Goal: Information Seeking & Learning: Find specific fact

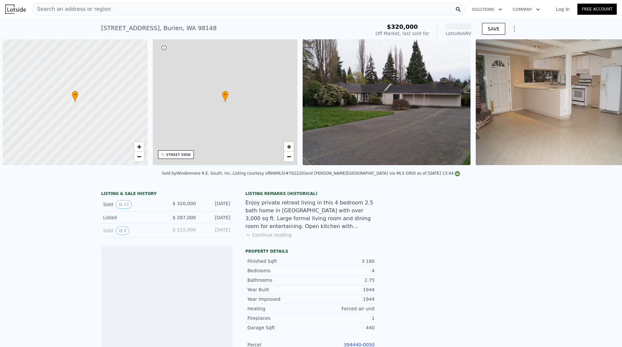
scroll to position [0, 3]
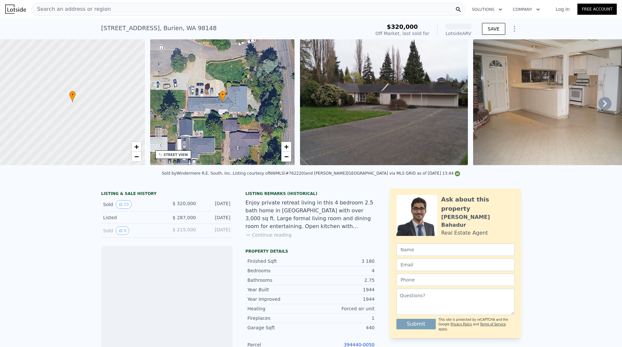
click at [198, 8] on div "Search an address or region" at bounding box center [248, 9] width 434 height 13
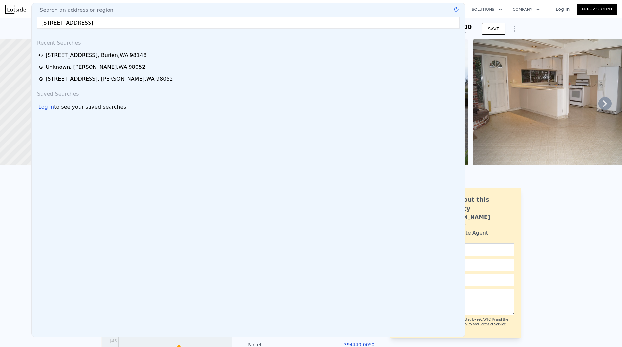
type input "[STREET_ADDRESS]"
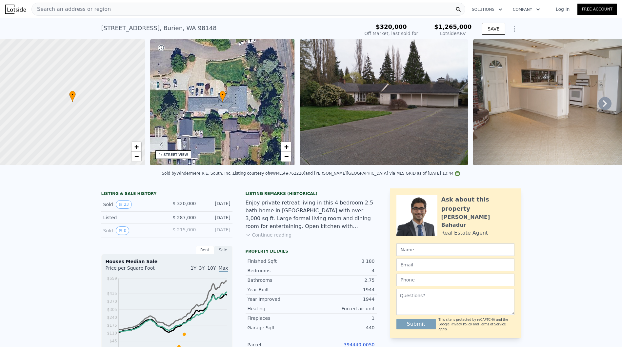
drag, startPoint x: 591, startPoint y: 236, endPoint x: 521, endPoint y: 189, distance: 84.4
click at [587, 232] on div "LISTING & SALE HISTORY Sold 23 $ 320,000 [DATE] Listed $ 287,000 [DATE] Sold 0 …" at bounding box center [311, 348] width 622 height 330
click at [329, 12] on div "Search an address or region" at bounding box center [248, 9] width 434 height 13
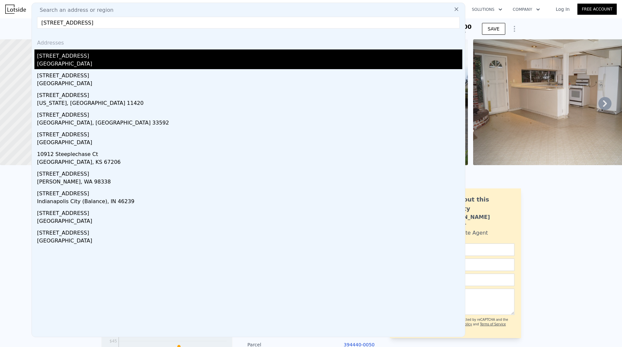
type input "[STREET_ADDRESS]"
click at [171, 56] on div "[STREET_ADDRESS]" at bounding box center [250, 55] width 426 height 10
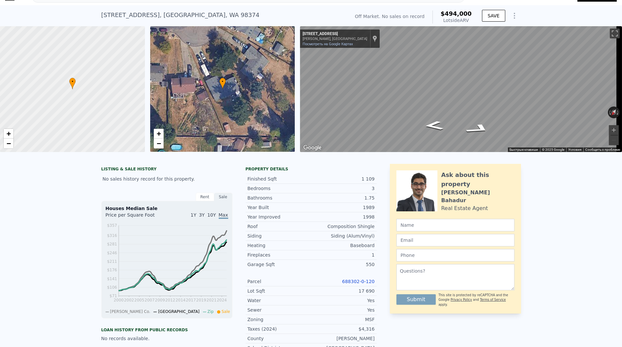
scroll to position [36, 0]
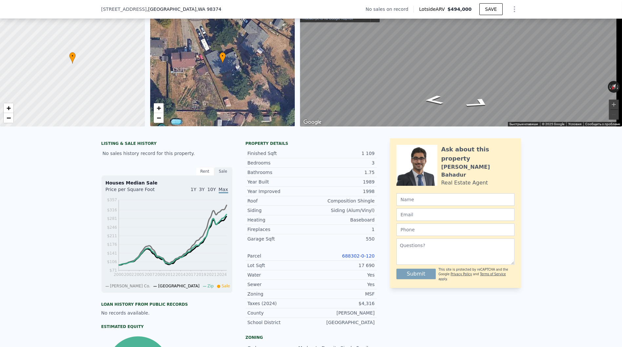
click at [355, 259] on link "688302-0-120" at bounding box center [358, 256] width 32 height 5
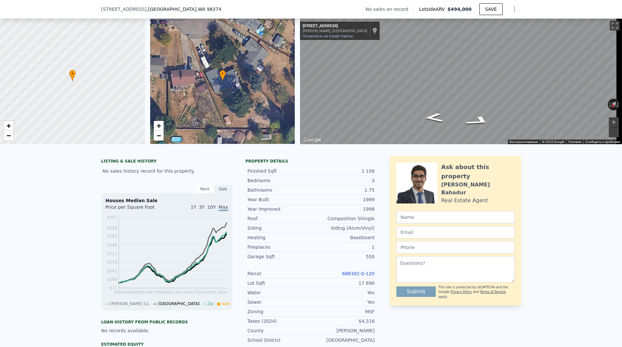
scroll to position [107, 0]
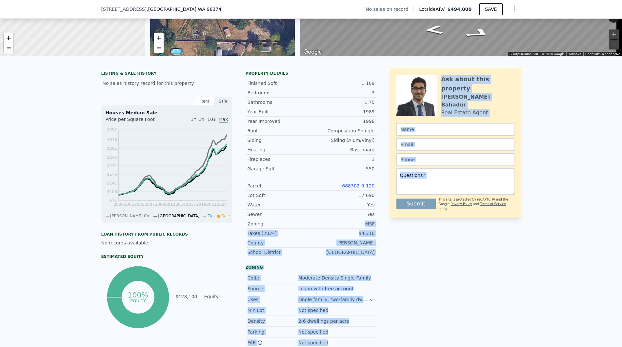
drag, startPoint x: 361, startPoint y: 226, endPoint x: 391, endPoint y: 226, distance: 29.5
click at [391, 226] on div "LISTING & SALE HISTORY No sales history record for this property. Rent Sale Ren…" at bounding box center [311, 230] width 420 height 324
click at [370, 227] on div "MSF" at bounding box center [343, 224] width 64 height 7
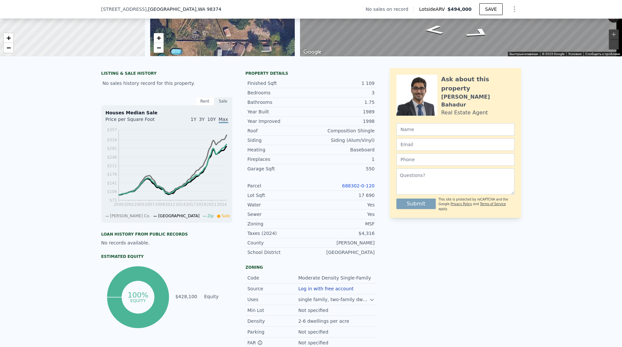
click at [370, 227] on div "MSF" at bounding box center [343, 224] width 64 height 7
copy div "MSF"
